Goal: Task Accomplishment & Management: Manage account settings

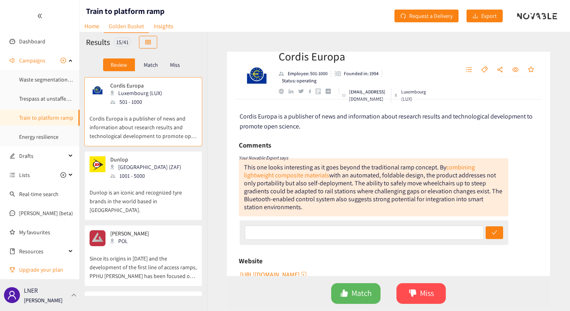
click at [33, 297] on p "[PERSON_NAME]" at bounding box center [43, 300] width 39 height 9
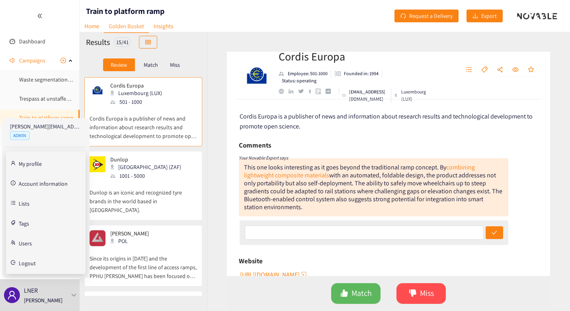
click at [27, 242] on link "Users" at bounding box center [25, 242] width 13 height 7
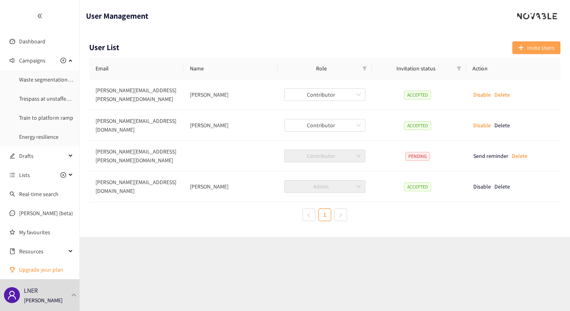
click at [519, 46] on icon "plus" at bounding box center [521, 48] width 6 height 6
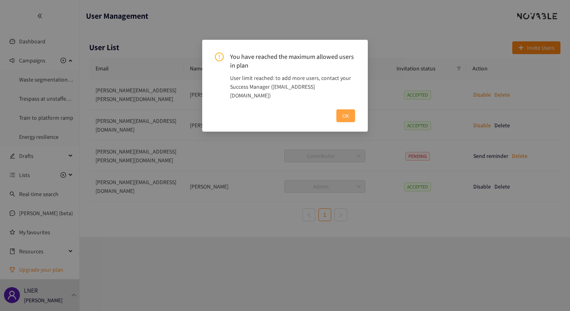
click at [349, 111] on span "OK" at bounding box center [345, 115] width 7 height 9
